Goal: Task Accomplishment & Management: Complete application form

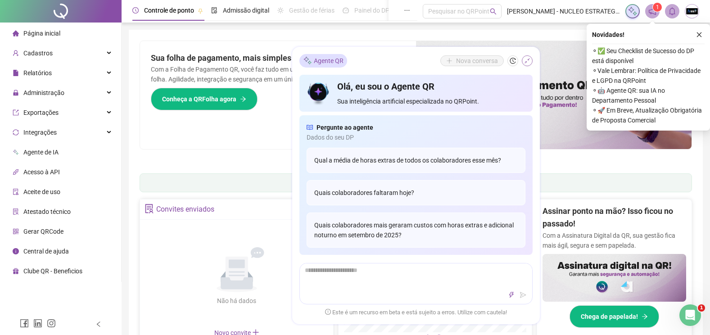
click at [533, 59] on div "Agente QR Nova conversa Olá, eu sou o Agente QR Sua inteligência artificial esp…" at bounding box center [416, 185] width 248 height 277
click at [696, 32] on icon "close" at bounding box center [699, 35] width 6 height 6
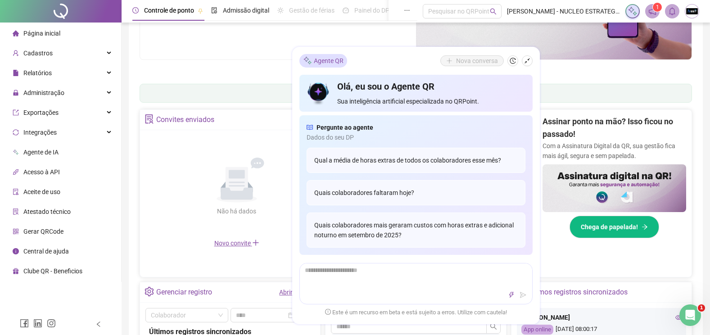
scroll to position [90, 0]
click at [530, 61] on icon "shrink" at bounding box center [527, 61] width 6 height 6
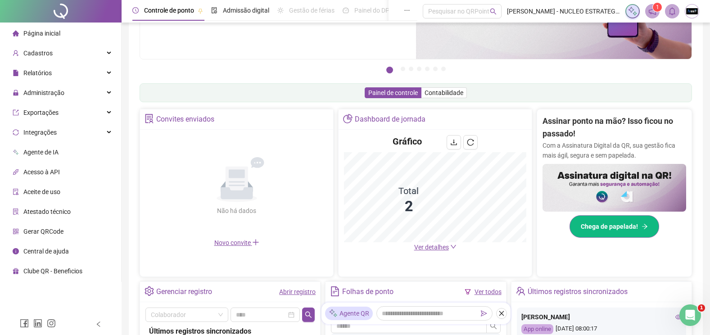
click at [641, 231] on button "Chega de papelada!" at bounding box center [615, 226] width 90 height 23
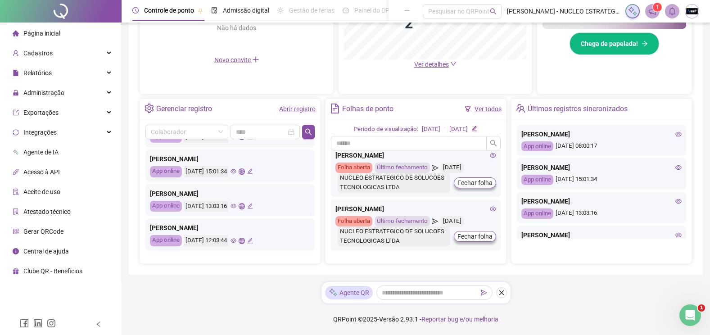
scroll to position [0, 0]
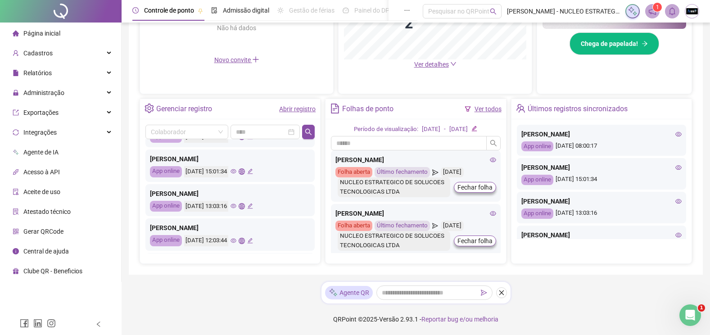
click at [490, 210] on icon "eye" at bounding box center [493, 213] width 6 height 6
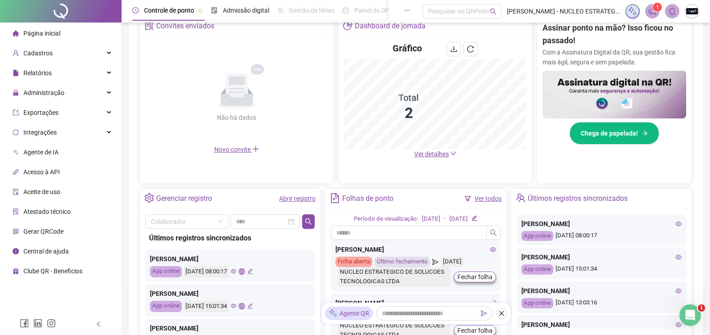
scroll to position [183, 0]
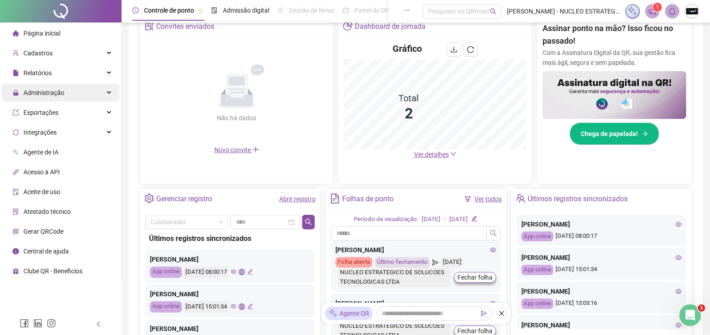
click at [72, 93] on div "Administração" at bounding box center [61, 93] width 118 height 18
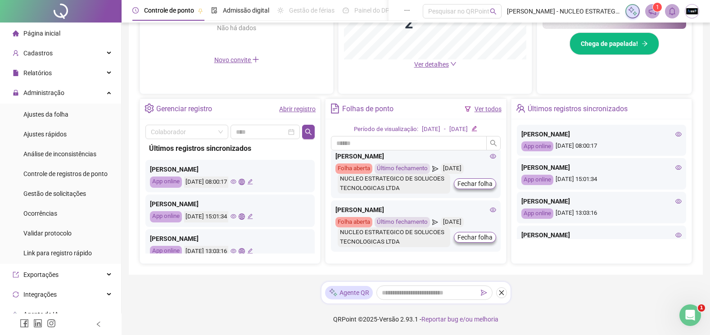
scroll to position [5, 0]
click at [487, 107] on link "Ver todos" at bounding box center [488, 108] width 27 height 7
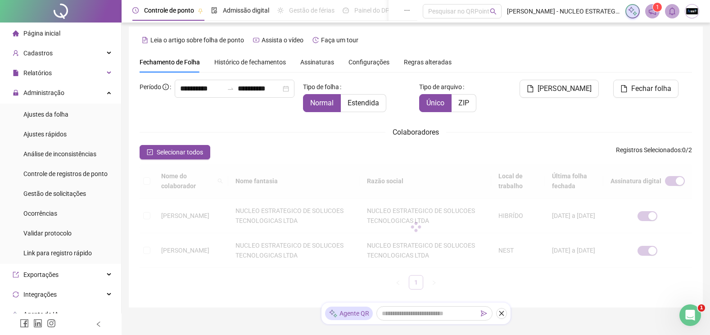
type input "**********"
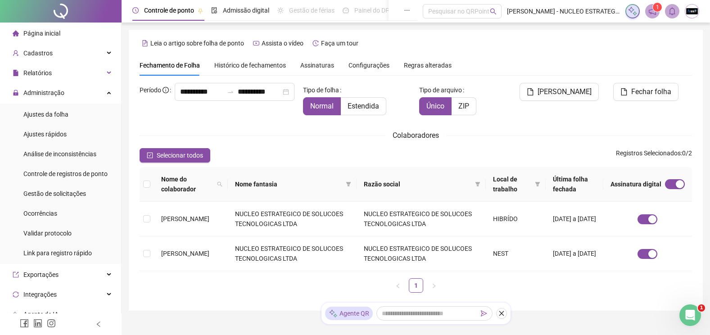
click at [321, 68] on span "Assinaturas" at bounding box center [317, 65] width 34 height 6
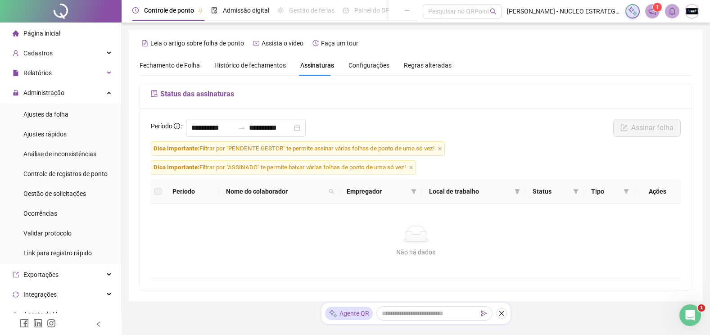
scroll to position [17, 0]
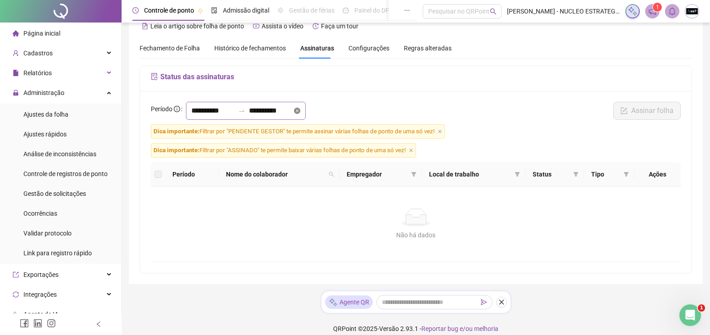
click at [300, 110] on icon "close-circle" at bounding box center [297, 111] width 6 height 6
click at [232, 98] on div "Período Assinar folha Dica importante: Filtrar por "PENDENTE GESTOR" te permite…" at bounding box center [416, 182] width 552 height 182
click at [231, 102] on div at bounding box center [246, 111] width 120 height 18
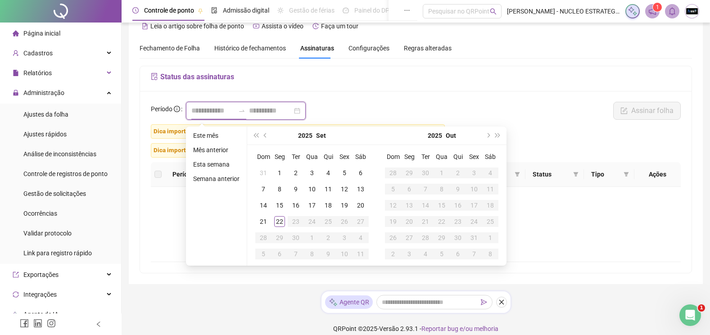
type input "**********"
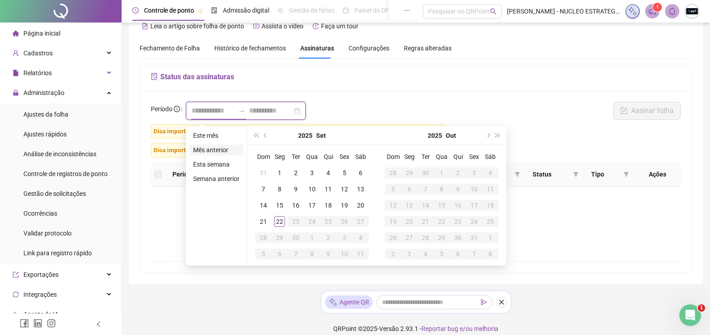
type input "**********"
click at [203, 152] on li "Mês anterior" at bounding box center [217, 150] width 54 height 11
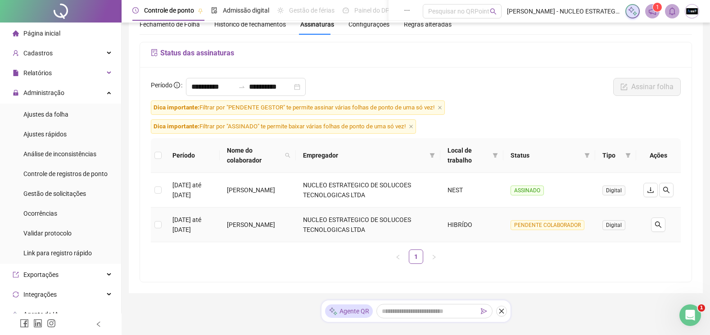
scroll to position [59, 0]
